Goal: Transaction & Acquisition: Purchase product/service

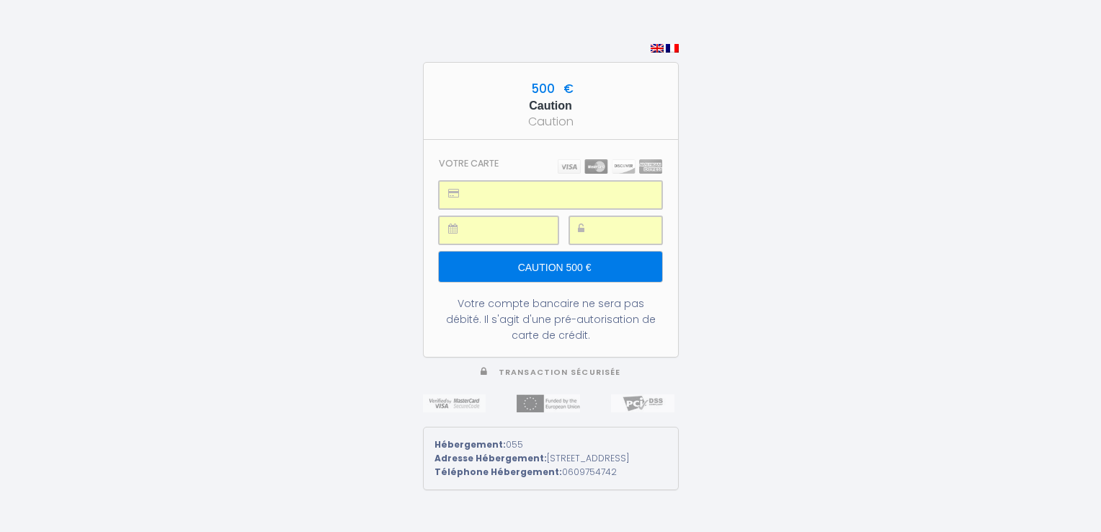
click at [574, 261] on input "Caution 500 €" at bounding box center [550, 266] width 223 height 30
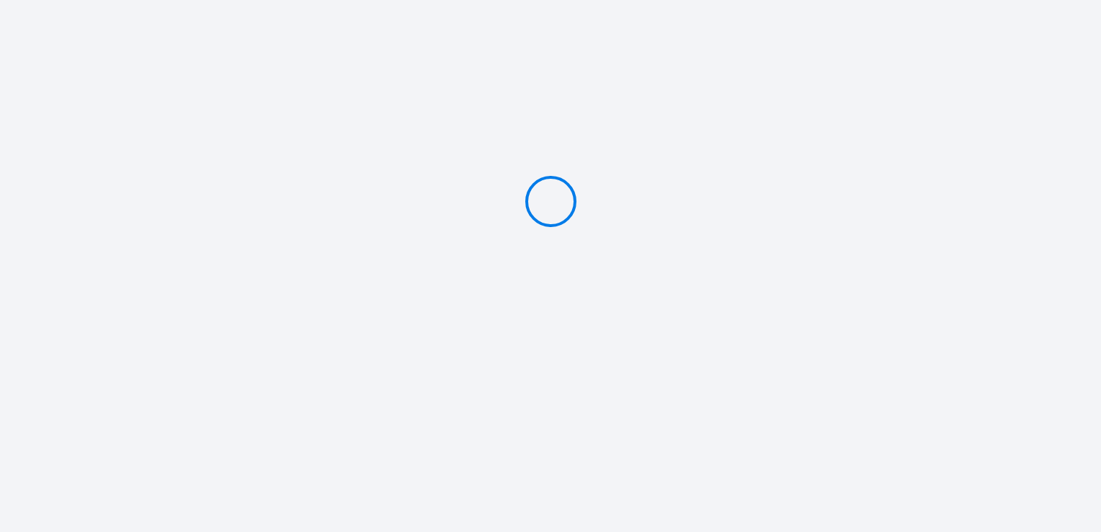
type input "Caution 500 €"
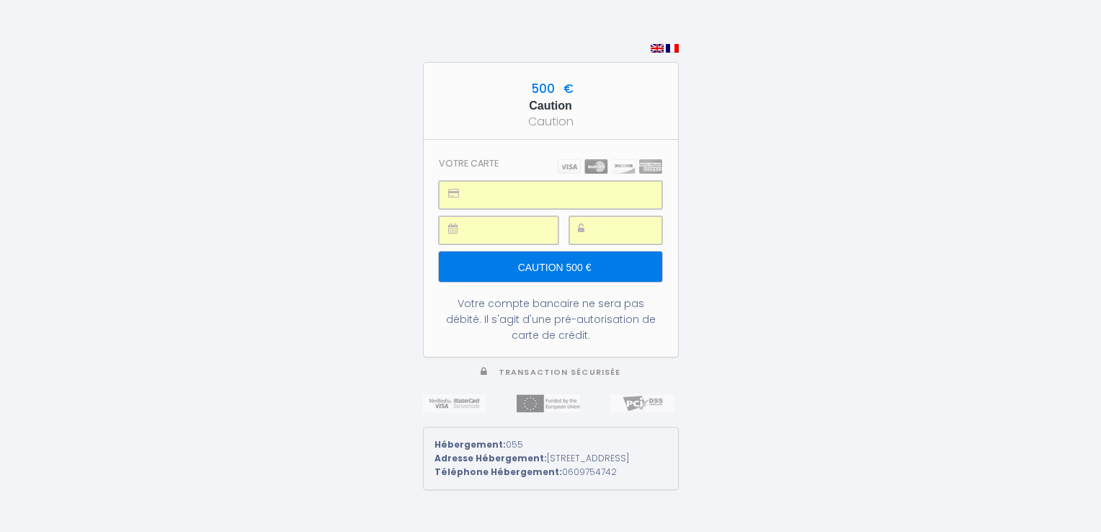
click at [552, 259] on input "Caution 500 €" at bounding box center [550, 266] width 223 height 30
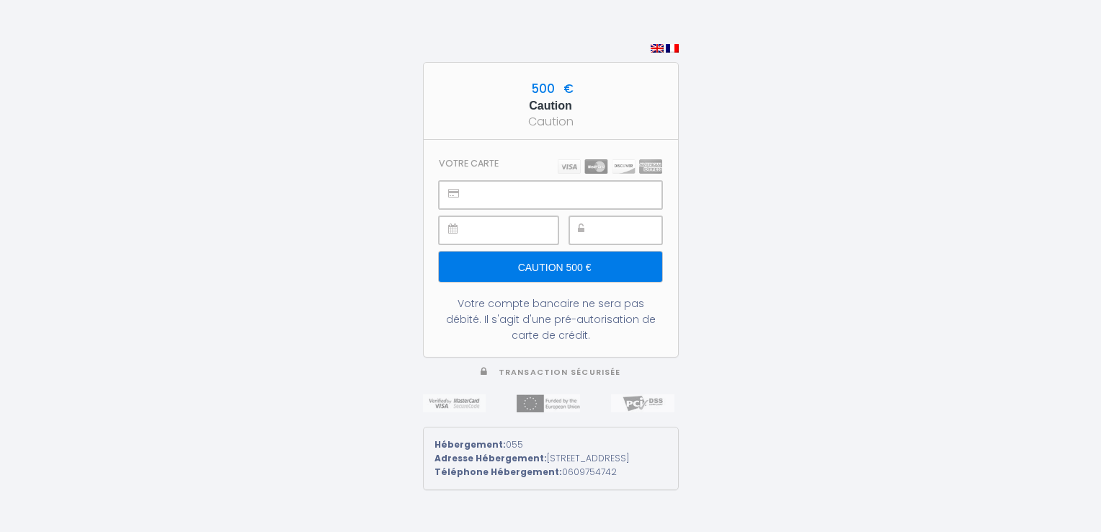
click at [675, 44] on img at bounding box center [672, 48] width 13 height 9
click at [672, 44] on img at bounding box center [672, 48] width 13 height 9
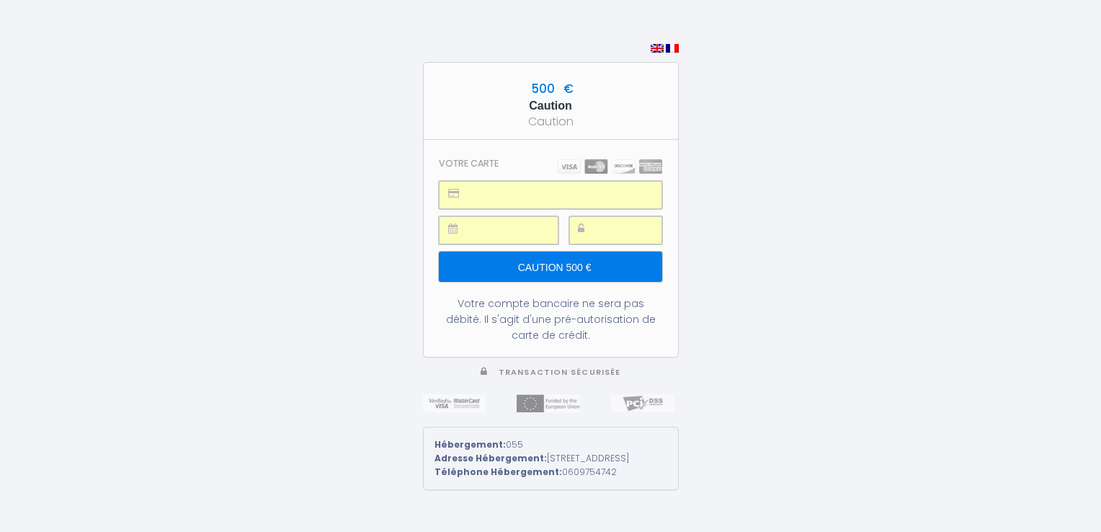
click at [566, 259] on input "Caution 500 €" at bounding box center [550, 266] width 223 height 30
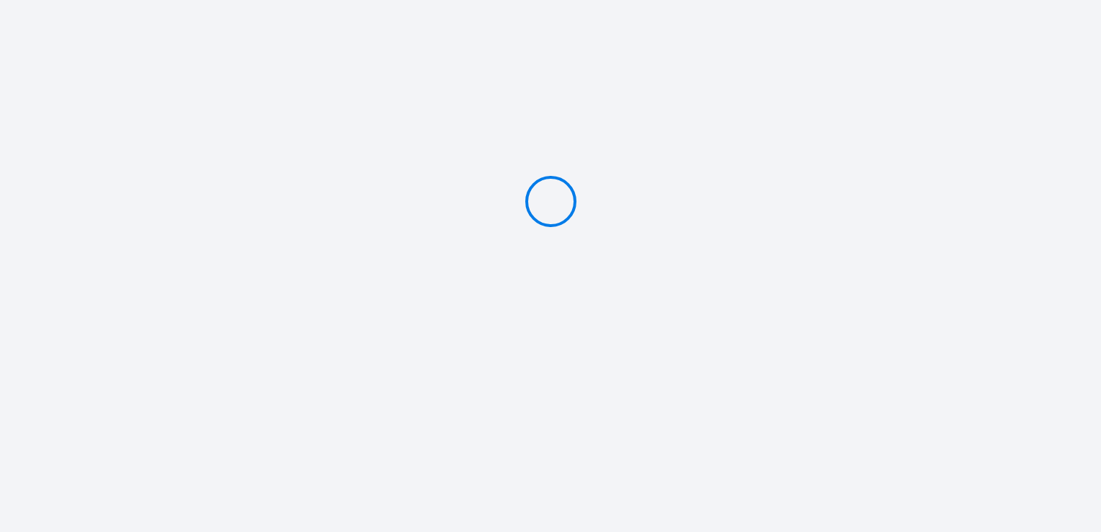
type input "Caution 500 €"
